Goal: Task Accomplishment & Management: Manage account settings

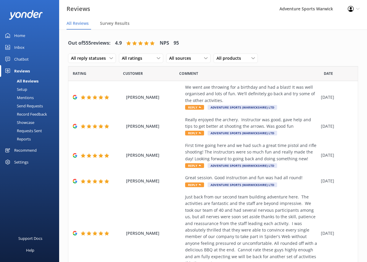
click at [21, 34] on div "Home" at bounding box center [19, 36] width 11 height 12
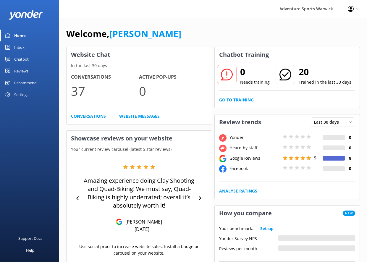
click at [26, 95] on div "Settings" at bounding box center [21, 95] width 14 height 12
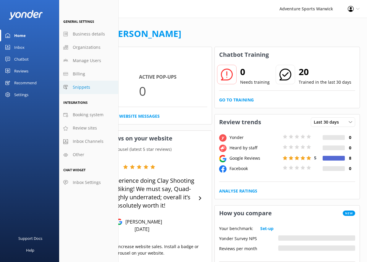
click at [83, 86] on span "Snippets" at bounding box center [81, 87] width 17 height 7
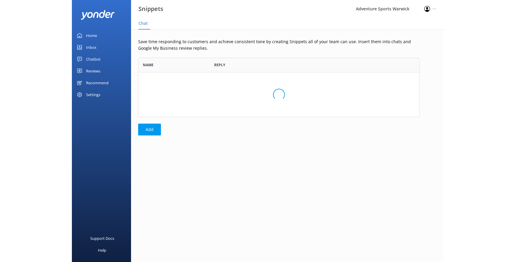
scroll to position [55, 277]
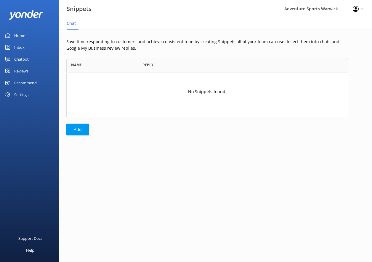
click at [21, 95] on div "Settings" at bounding box center [21, 95] width 14 height 12
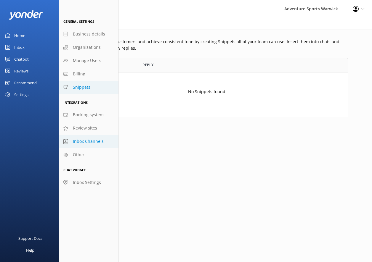
click at [81, 142] on span "Inbox Channels" at bounding box center [88, 141] width 31 height 7
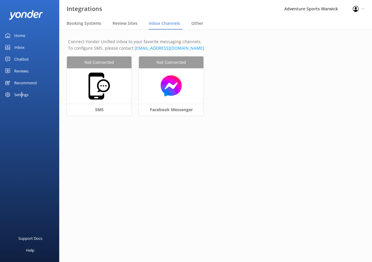
click at [22, 96] on div "Settings" at bounding box center [21, 95] width 14 height 12
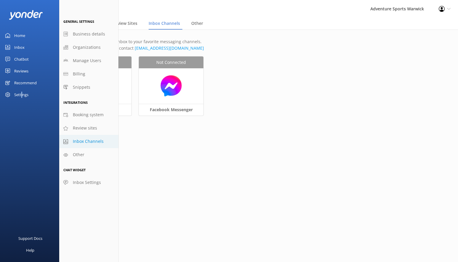
click at [21, 49] on div "Inbox" at bounding box center [19, 47] width 10 height 12
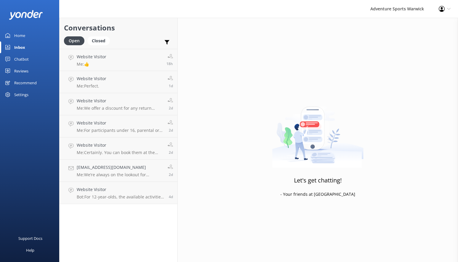
click at [19, 93] on div "Settings" at bounding box center [21, 95] width 14 height 12
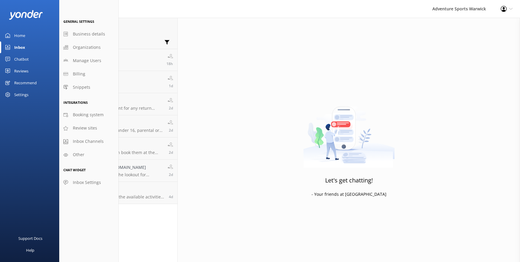
drag, startPoint x: 270, startPoint y: 195, endPoint x: 411, endPoint y: 193, distance: 141.2
click at [367, 193] on div "Let's get chatting! - Your friends at [GEOGRAPHIC_DATA]" at bounding box center [349, 149] width 342 height 262
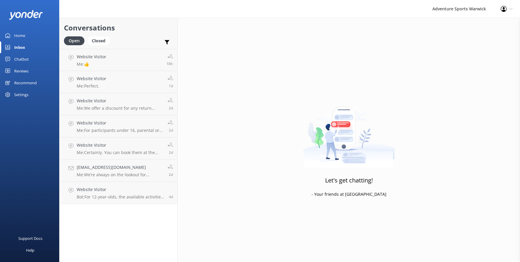
click at [22, 95] on div "Settings" at bounding box center [21, 95] width 14 height 12
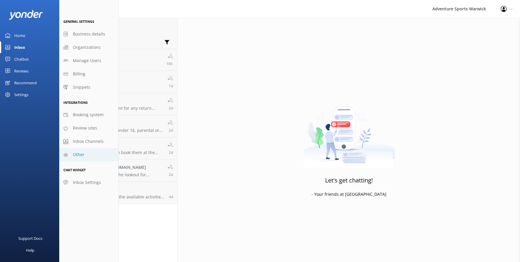
click at [76, 156] on span "Other" at bounding box center [79, 155] width 12 height 7
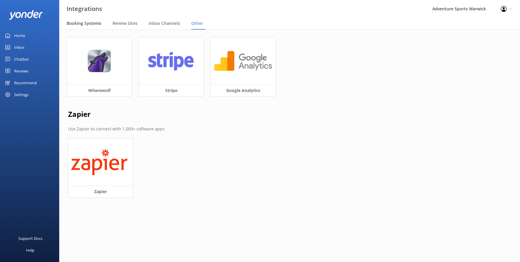
click at [92, 23] on span "Booking Systems" at bounding box center [84, 23] width 35 height 6
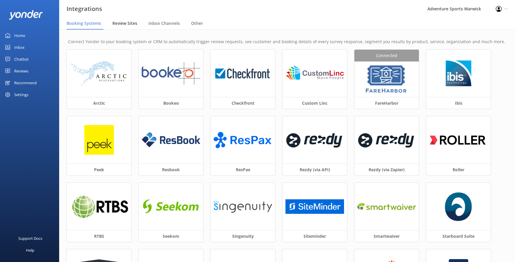
click at [121, 21] on span "Review Sites" at bounding box center [125, 23] width 25 height 6
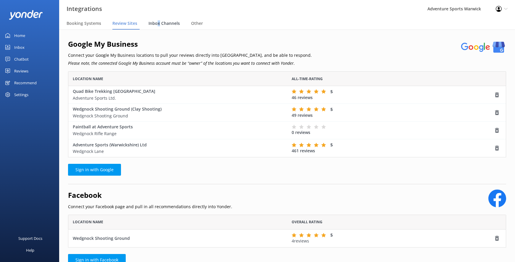
click at [158, 25] on span "Inbox Channels" at bounding box center [164, 23] width 31 height 6
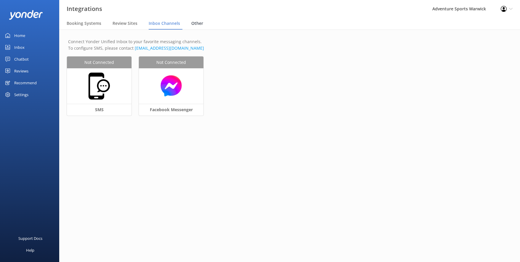
click at [196, 23] on span "Other" at bounding box center [197, 23] width 12 height 6
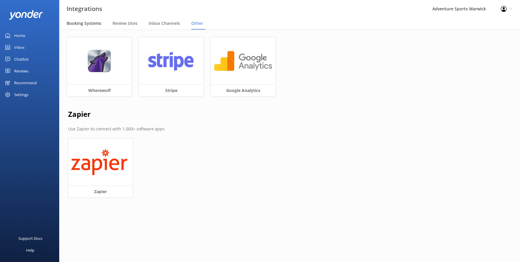
click at [91, 23] on span "Booking Systems" at bounding box center [84, 23] width 35 height 6
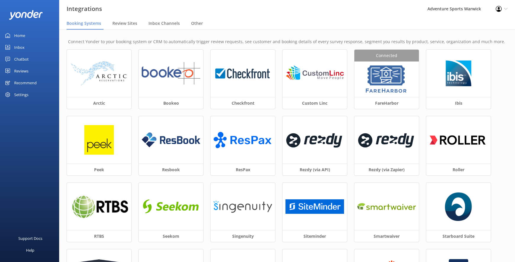
click at [16, 93] on div "Settings" at bounding box center [21, 95] width 14 height 12
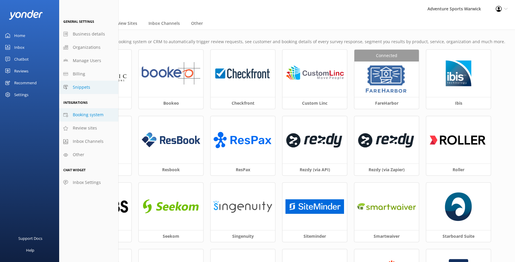
click at [83, 89] on span "Snippets" at bounding box center [81, 87] width 17 height 7
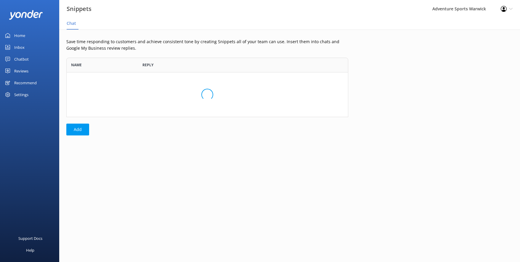
scroll to position [55, 277]
click at [23, 94] on div "Settings" at bounding box center [21, 95] width 14 height 12
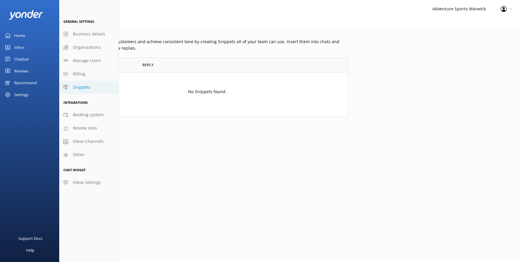
click at [20, 36] on div "Home" at bounding box center [19, 36] width 11 height 12
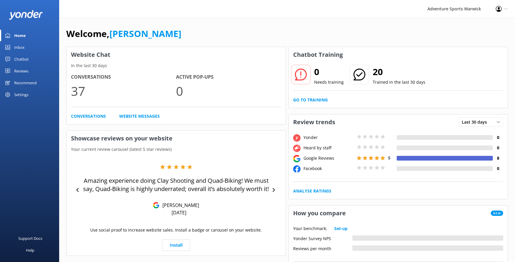
click at [24, 94] on div "Settings" at bounding box center [21, 95] width 14 height 12
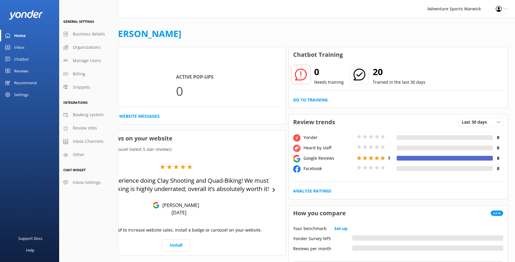
click at [20, 48] on div "Inbox" at bounding box center [19, 47] width 10 height 12
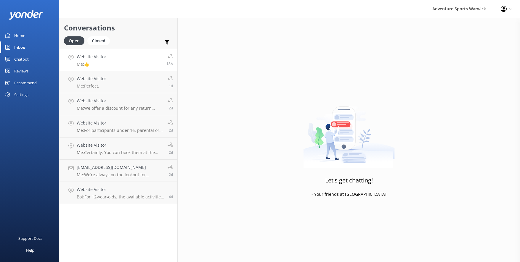
click at [131, 61] on link "Website Visitor Me: 👍 18h" at bounding box center [119, 60] width 118 height 22
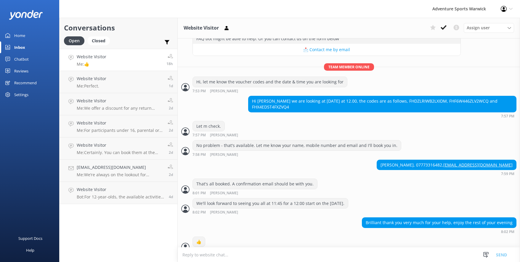
scroll to position [141, 0]
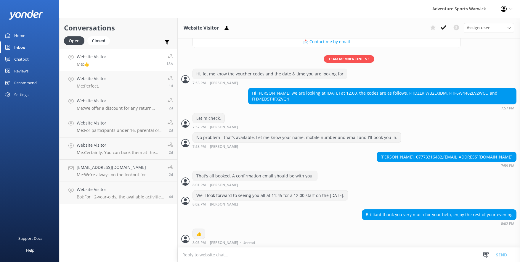
click at [17, 95] on div "Settings" at bounding box center [21, 95] width 14 height 12
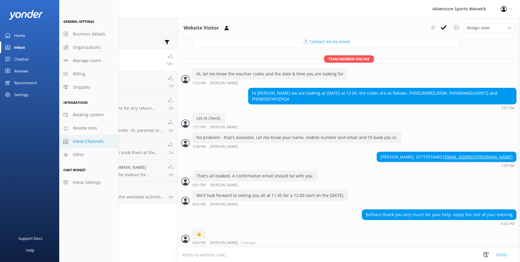
click at [83, 140] on span "Inbox Channels" at bounding box center [88, 141] width 31 height 7
